Goal: Transaction & Acquisition: Purchase product/service

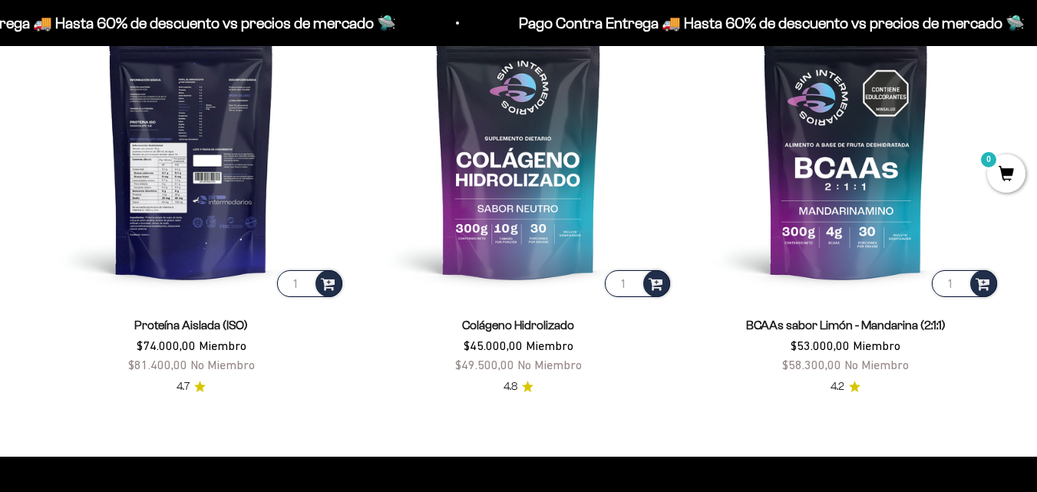
scroll to position [1067, 0]
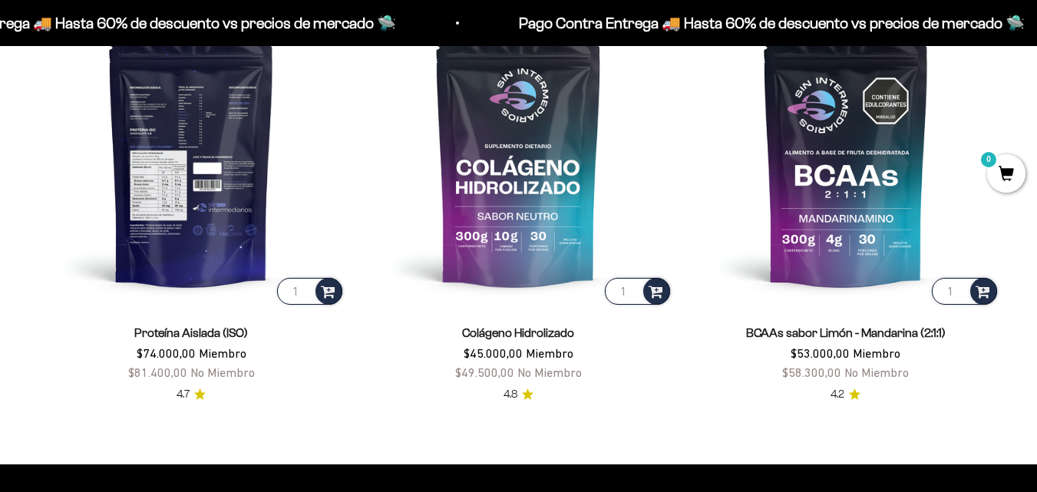
click at [239, 121] on img at bounding box center [191, 152] width 309 height 309
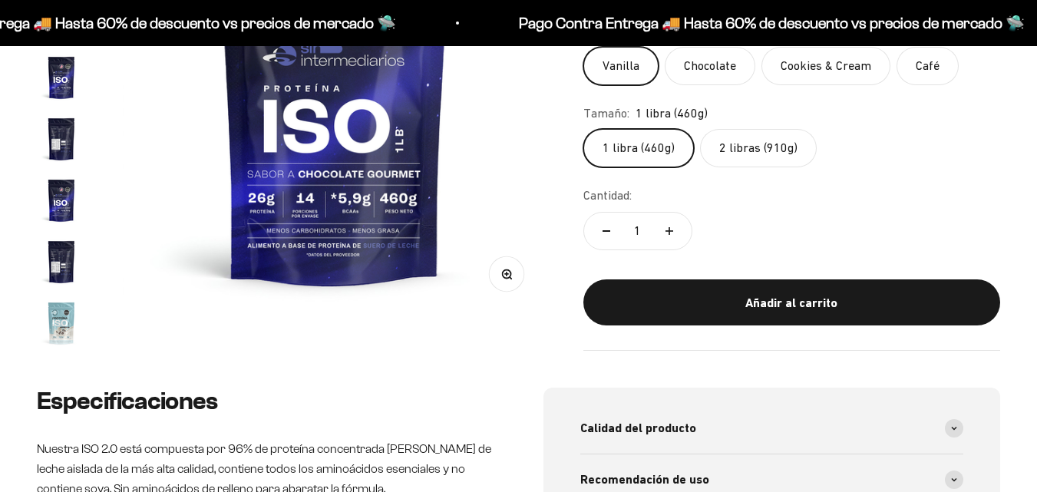
scroll to position [307, 0]
click at [770, 153] on label "2 libras (910g)" at bounding box center [758, 148] width 117 height 38
click at [583, 129] on input "2 libras (910g)" at bounding box center [583, 128] width 1 height 1
radio input "true"
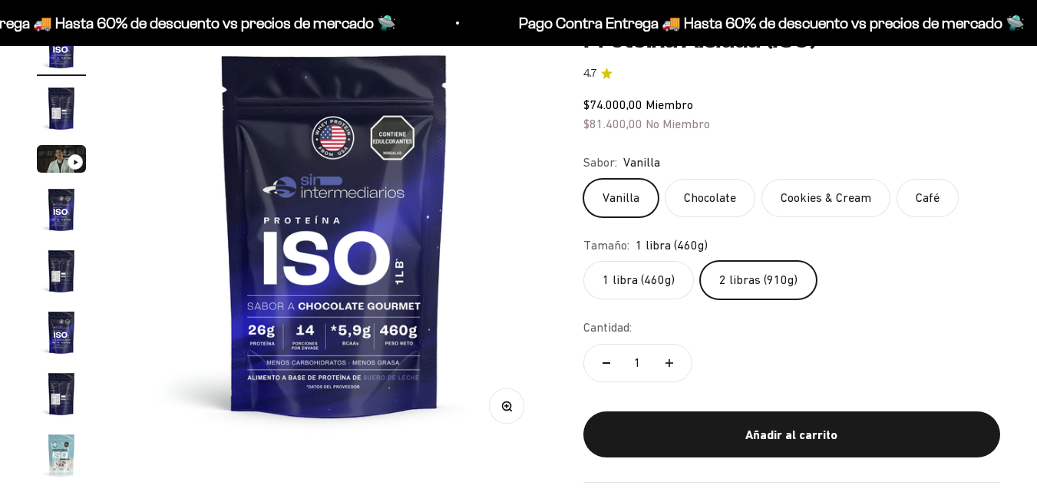
scroll to position [154, 0]
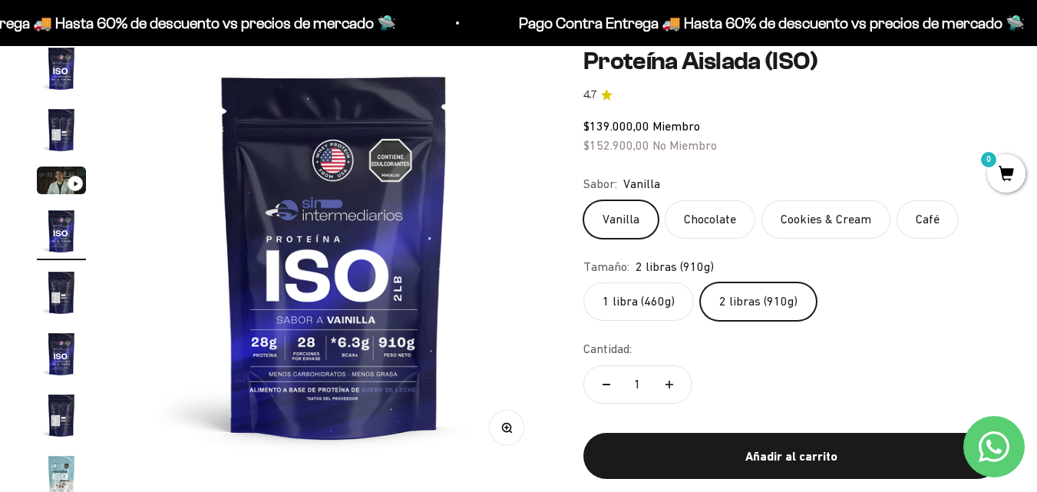
click at [840, 225] on label "Cookies & Cream" at bounding box center [825, 219] width 129 height 38
click at [583, 200] on input "Cookies & Cream" at bounding box center [583, 199] width 1 height 1
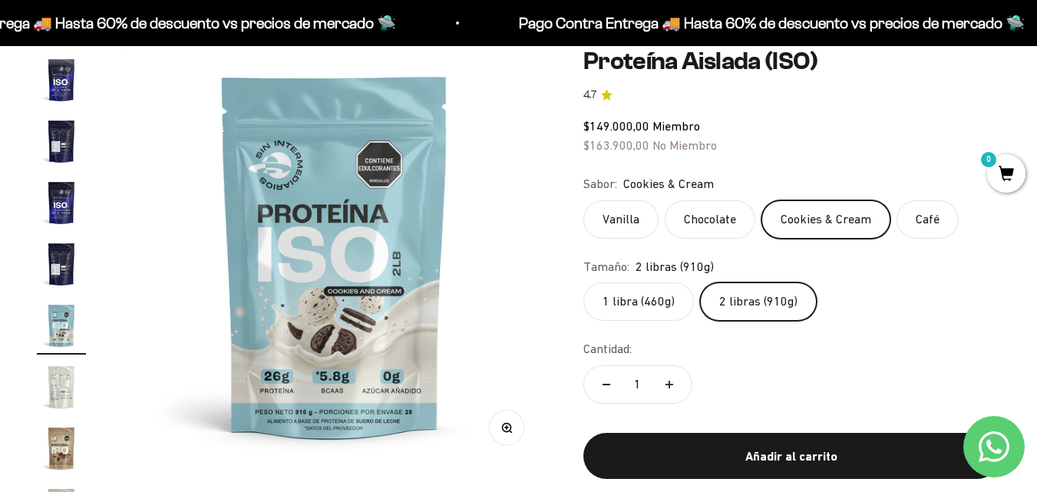
click at [913, 213] on label "Café" at bounding box center [928, 219] width 62 height 38
click at [583, 200] on input "Café" at bounding box center [583, 199] width 1 height 1
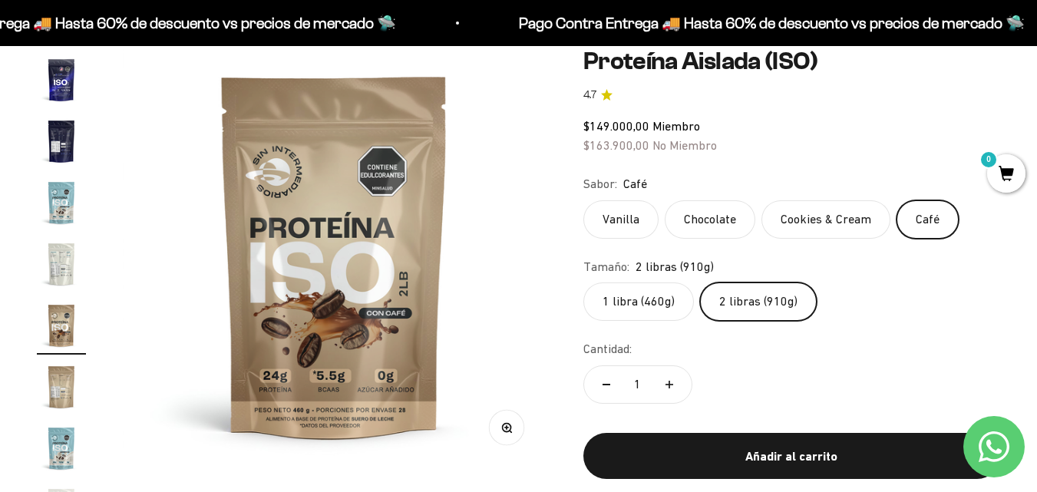
click at [861, 216] on label "Cookies & Cream" at bounding box center [825, 219] width 129 height 38
click at [583, 200] on input "Cookies & Cream" at bounding box center [583, 199] width 1 height 1
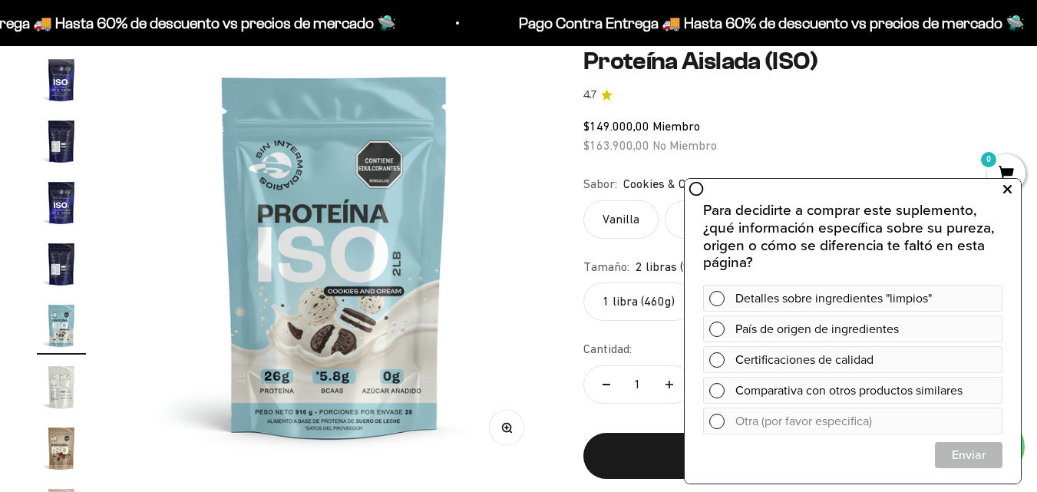
click at [1008, 187] on icon at bounding box center [1007, 190] width 8 height 20
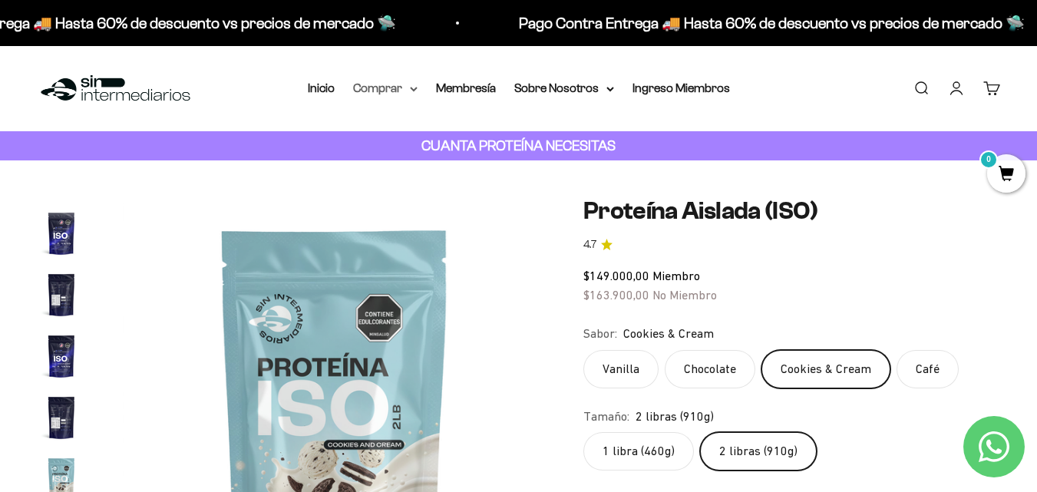
click at [394, 88] on summary "Comprar" at bounding box center [385, 88] width 64 height 20
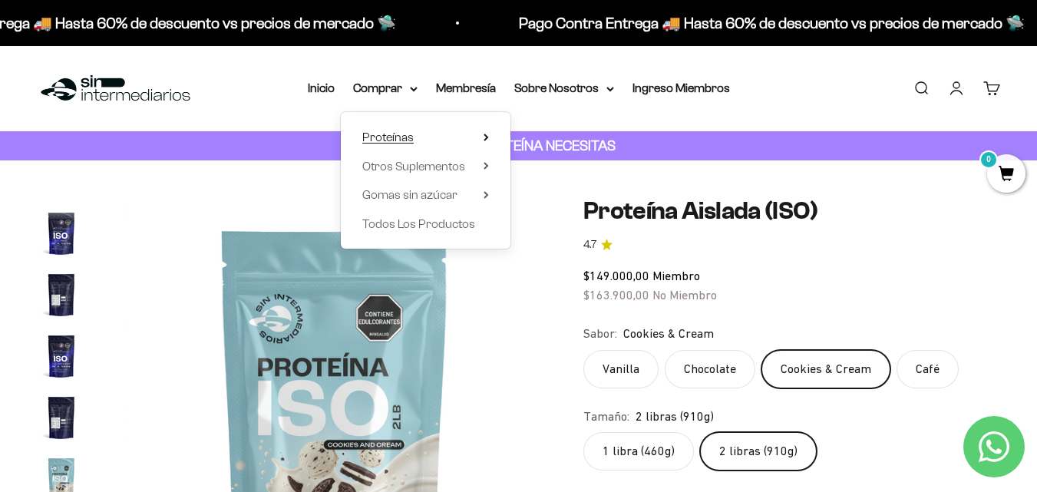
click at [454, 131] on summary "Proteínas" at bounding box center [425, 137] width 127 height 20
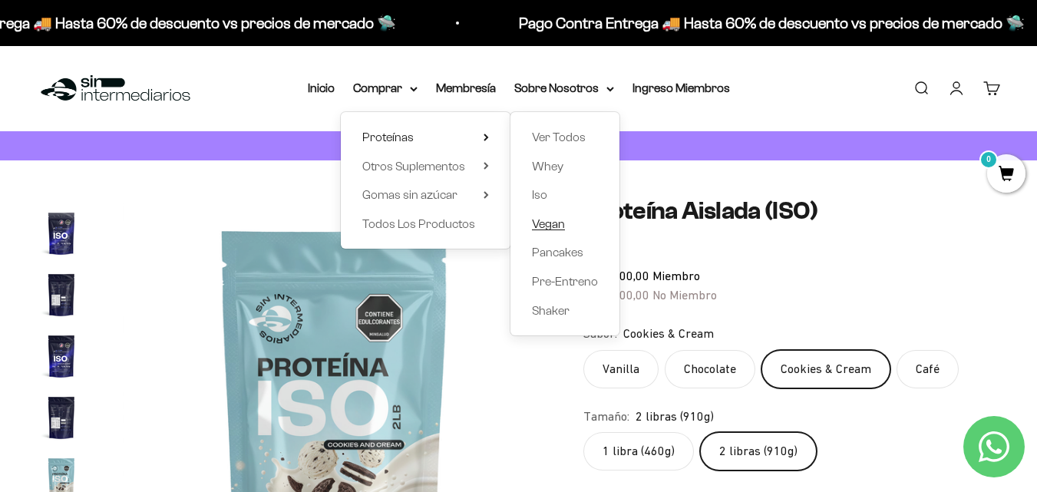
click at [551, 224] on span "Vegan" at bounding box center [548, 223] width 33 height 13
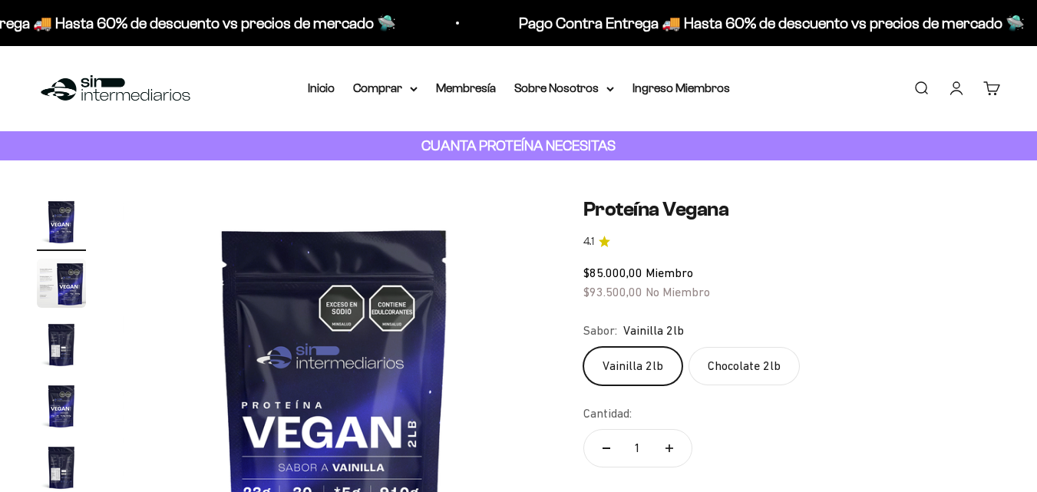
click at [758, 347] on label "Chocolate 2lb" at bounding box center [744, 366] width 111 height 38
click at [583, 346] on input "Chocolate 2lb" at bounding box center [583, 346] width 1 height 1
radio input "true"
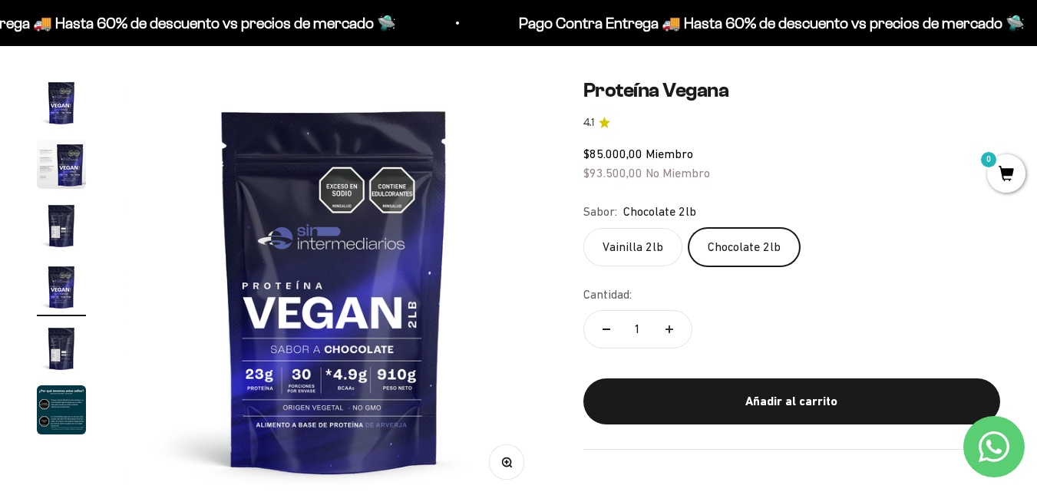
scroll to position [154, 0]
